Goal: Task Accomplishment & Management: Use online tool/utility

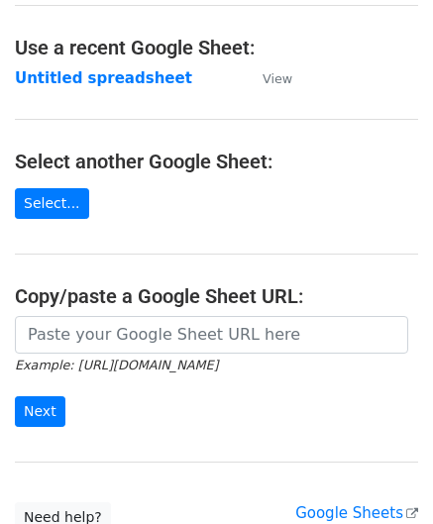
scroll to position [99, 0]
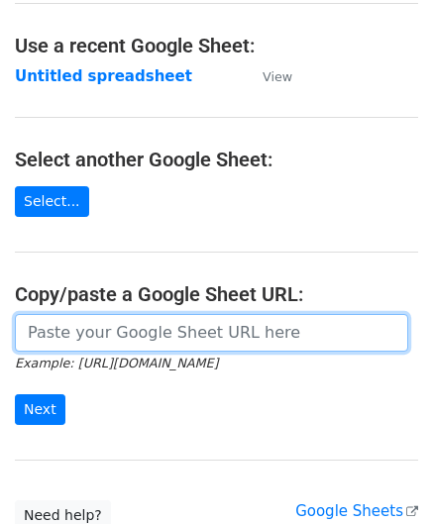
click at [83, 338] on input "url" at bounding box center [211, 333] width 393 height 38
paste input "https://docs.google.com/spreadsheets/d/1vx3TS-I-lM7sgjWWax71a0FdPogC_9FInaslQ76…"
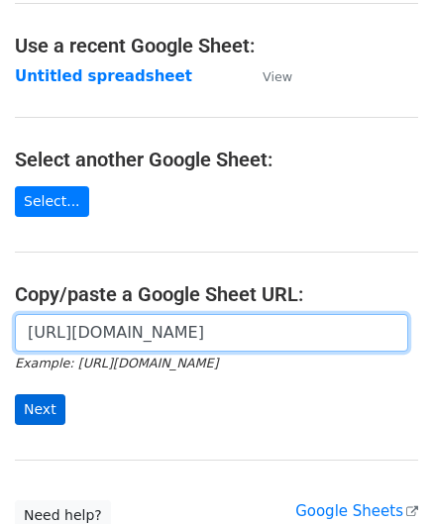
type input "https://docs.google.com/spreadsheets/d/1vx3TS-I-lM7sgjWWax71a0FdPogC_9FInaslQ76…"
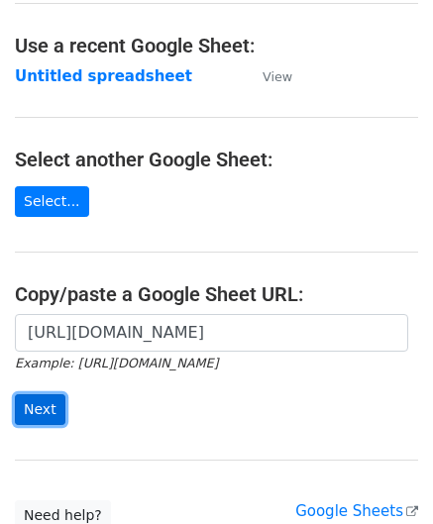
click at [48, 397] on input "Next" at bounding box center [40, 409] width 51 height 31
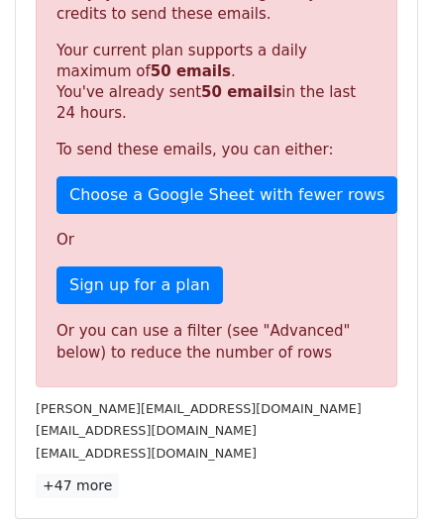
scroll to position [669, 0]
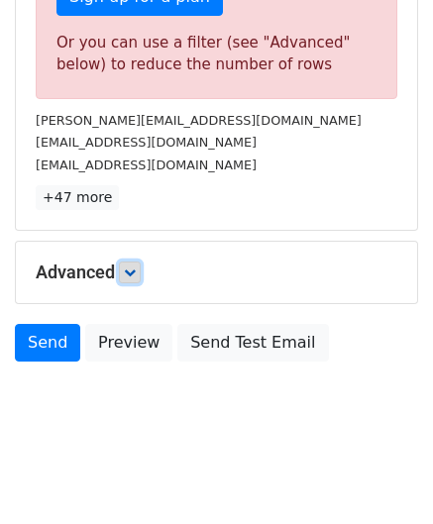
click at [141, 270] on link at bounding box center [130, 272] width 22 height 22
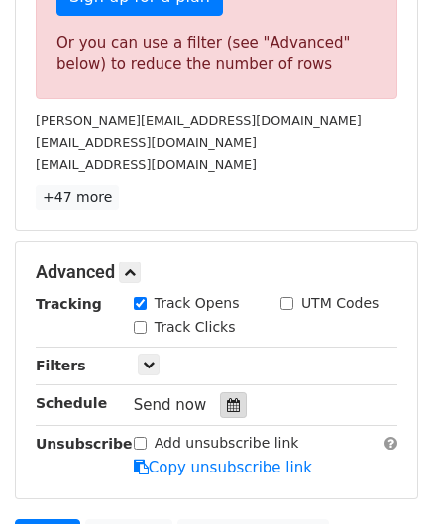
click at [227, 398] on icon at bounding box center [233, 405] width 13 height 14
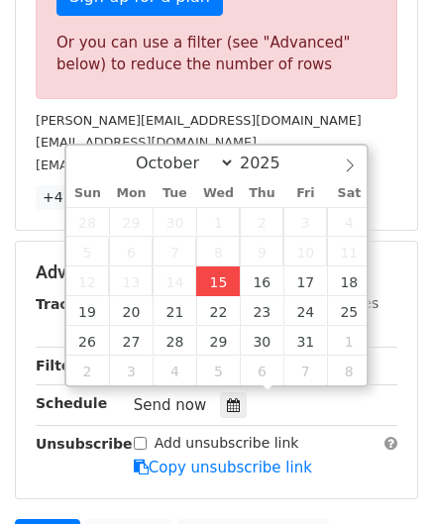
type input "[DATE] 12:00"
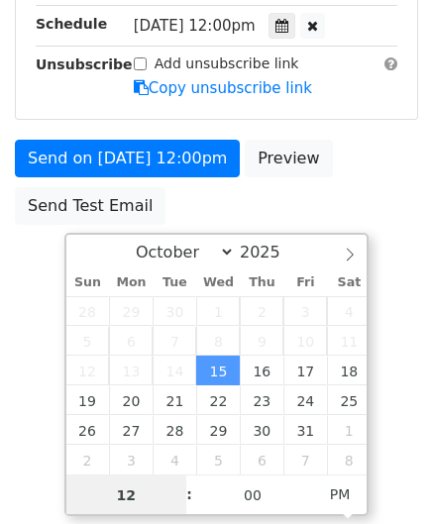
scroll to position [539, 0]
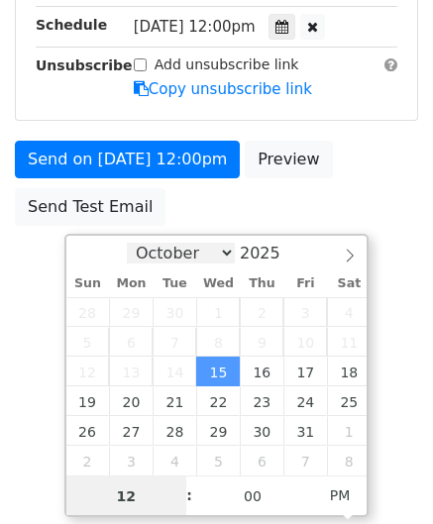
paste input "6"
type input "6"
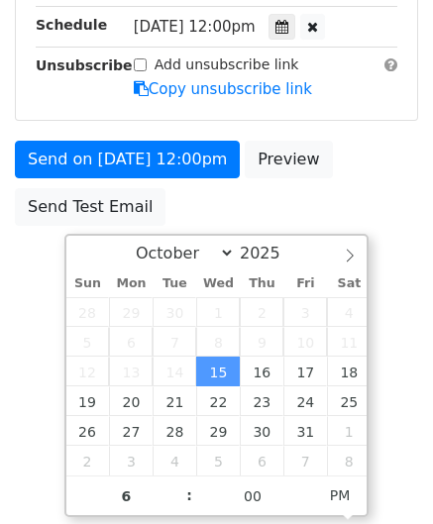
type input "[DATE] 18:00"
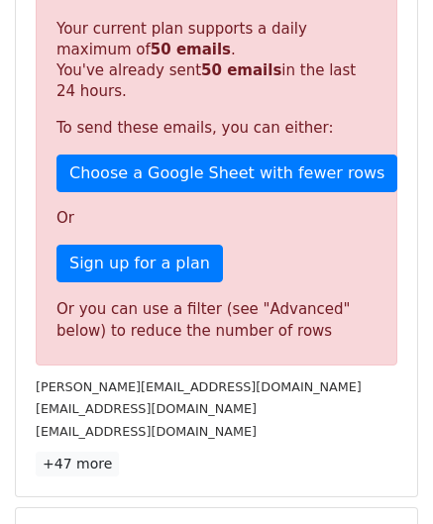
scroll to position [908, 0]
